Goal: Task Accomplishment & Management: Manage account settings

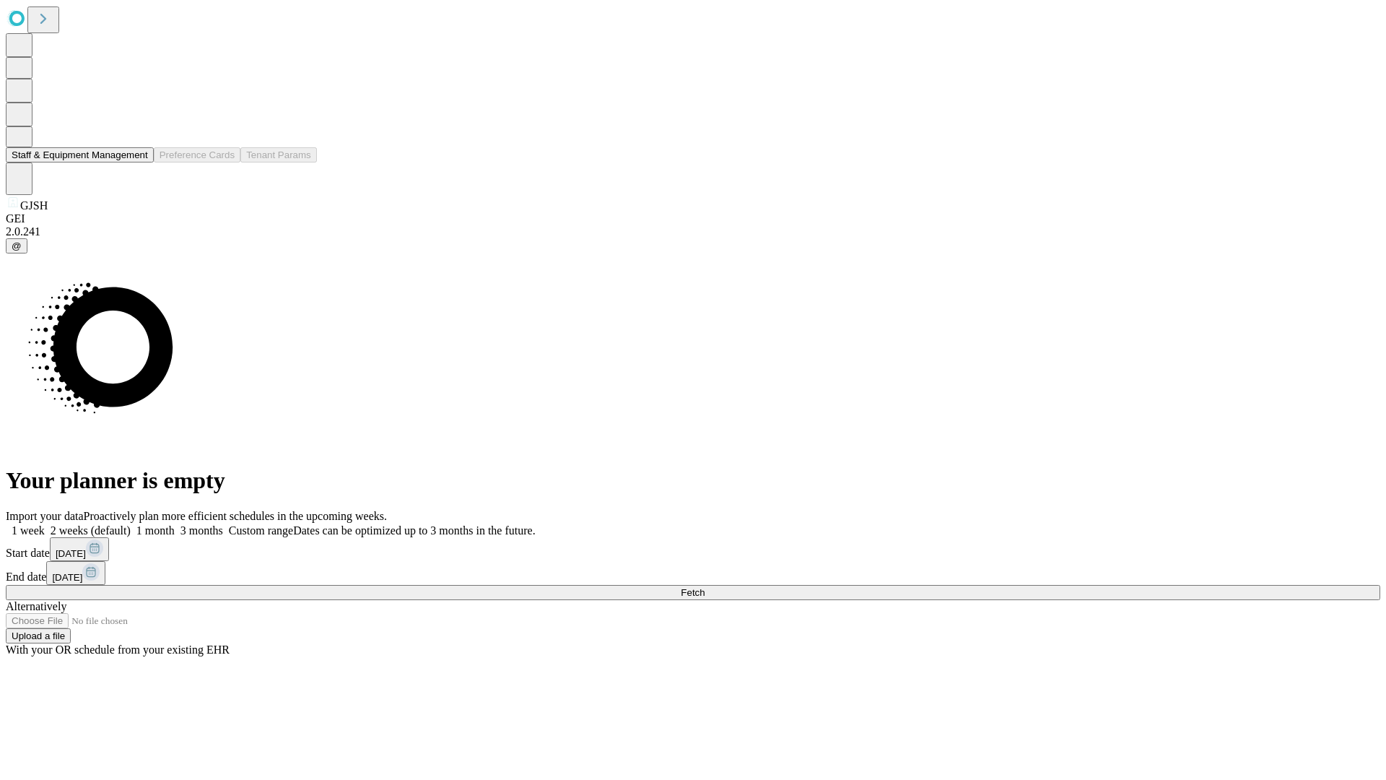
click at [138, 162] on button "Staff & Equipment Management" at bounding box center [80, 154] width 148 height 15
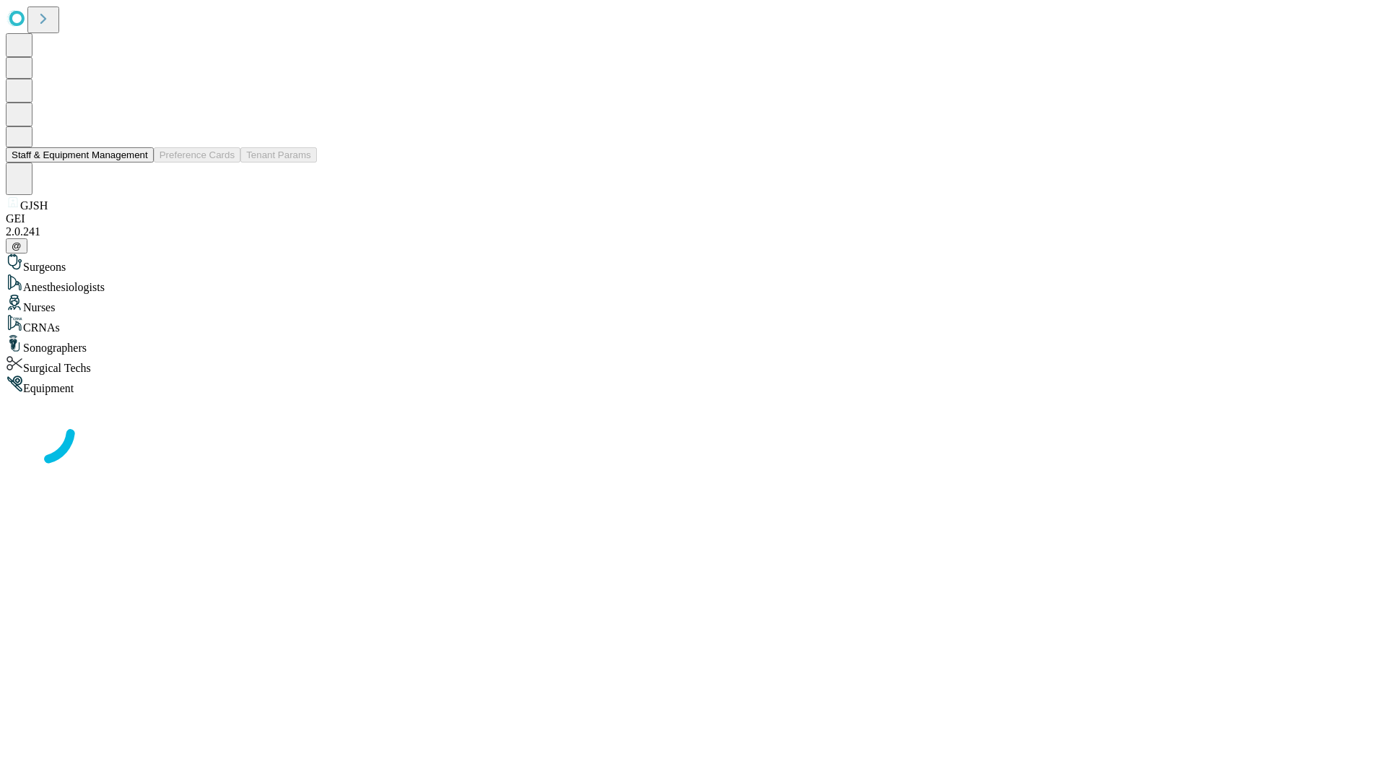
click at [138, 162] on button "Staff & Equipment Management" at bounding box center [80, 154] width 148 height 15
